Goal: Transaction & Acquisition: Purchase product/service

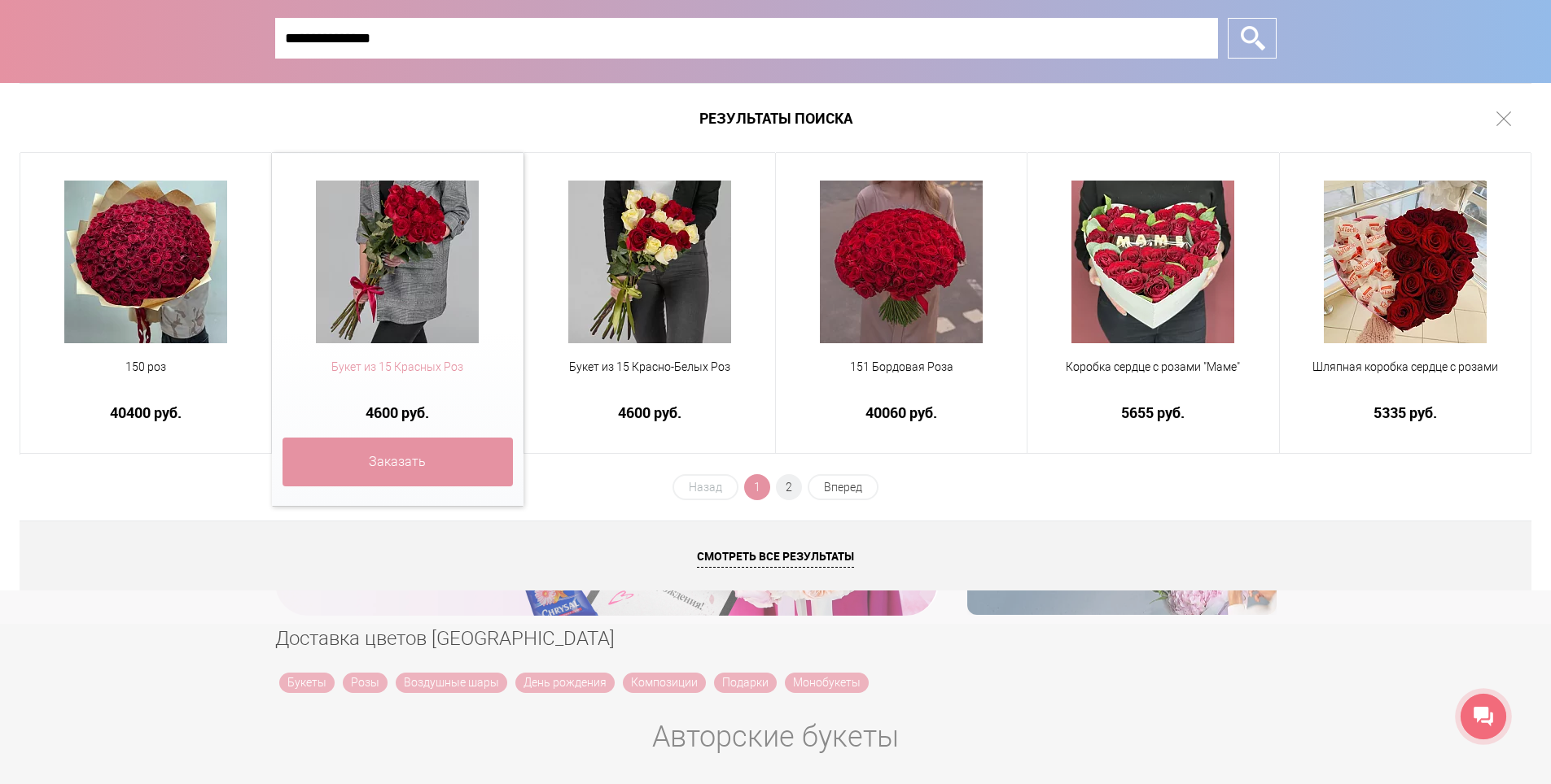
type input "**********"
click at [423, 372] on span "Букет из 15 Красных Роз" at bounding box center [397, 367] width 230 height 17
